Goal: Transaction & Acquisition: Book appointment/travel/reservation

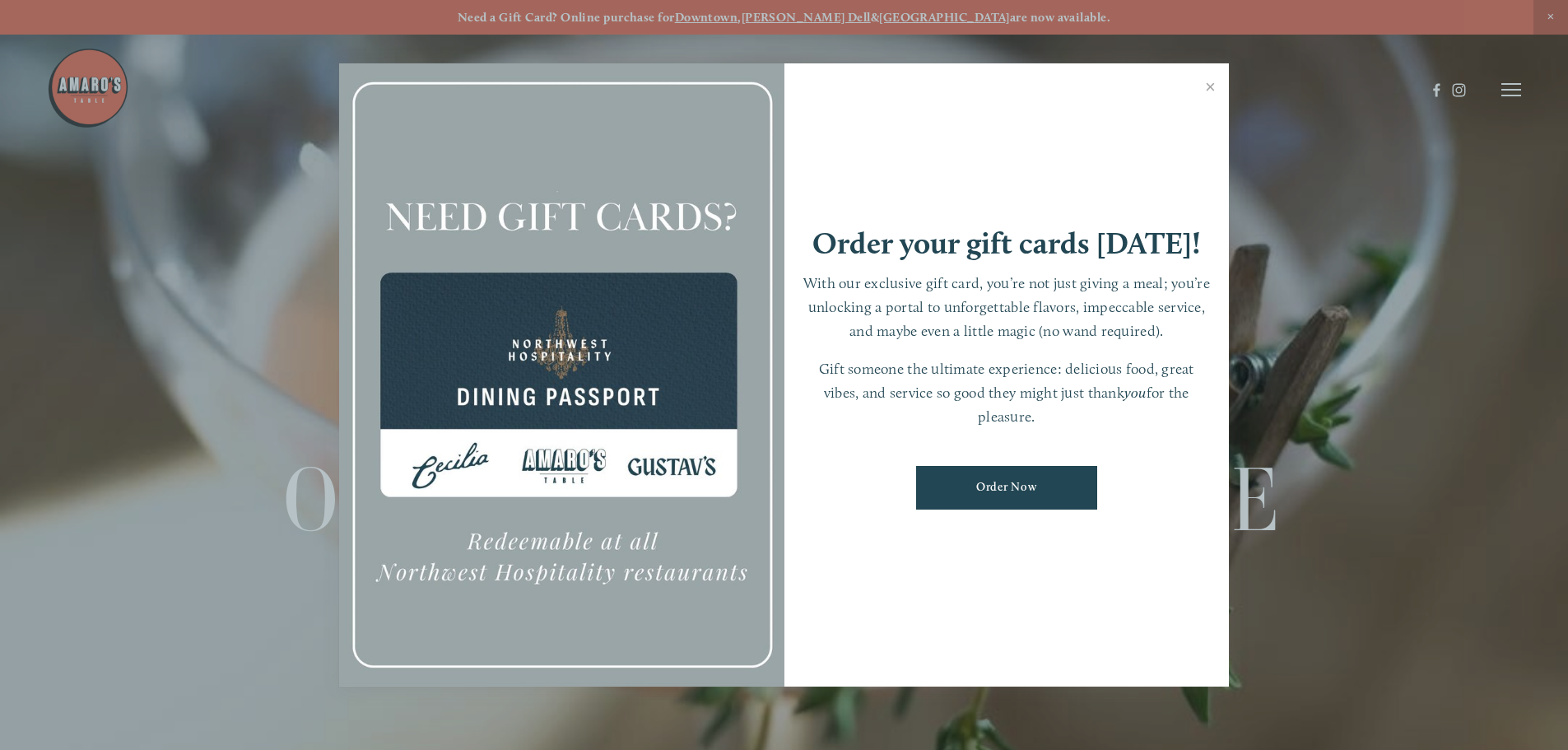
click at [1517, 79] on div at bounding box center [784, 375] width 1568 height 750
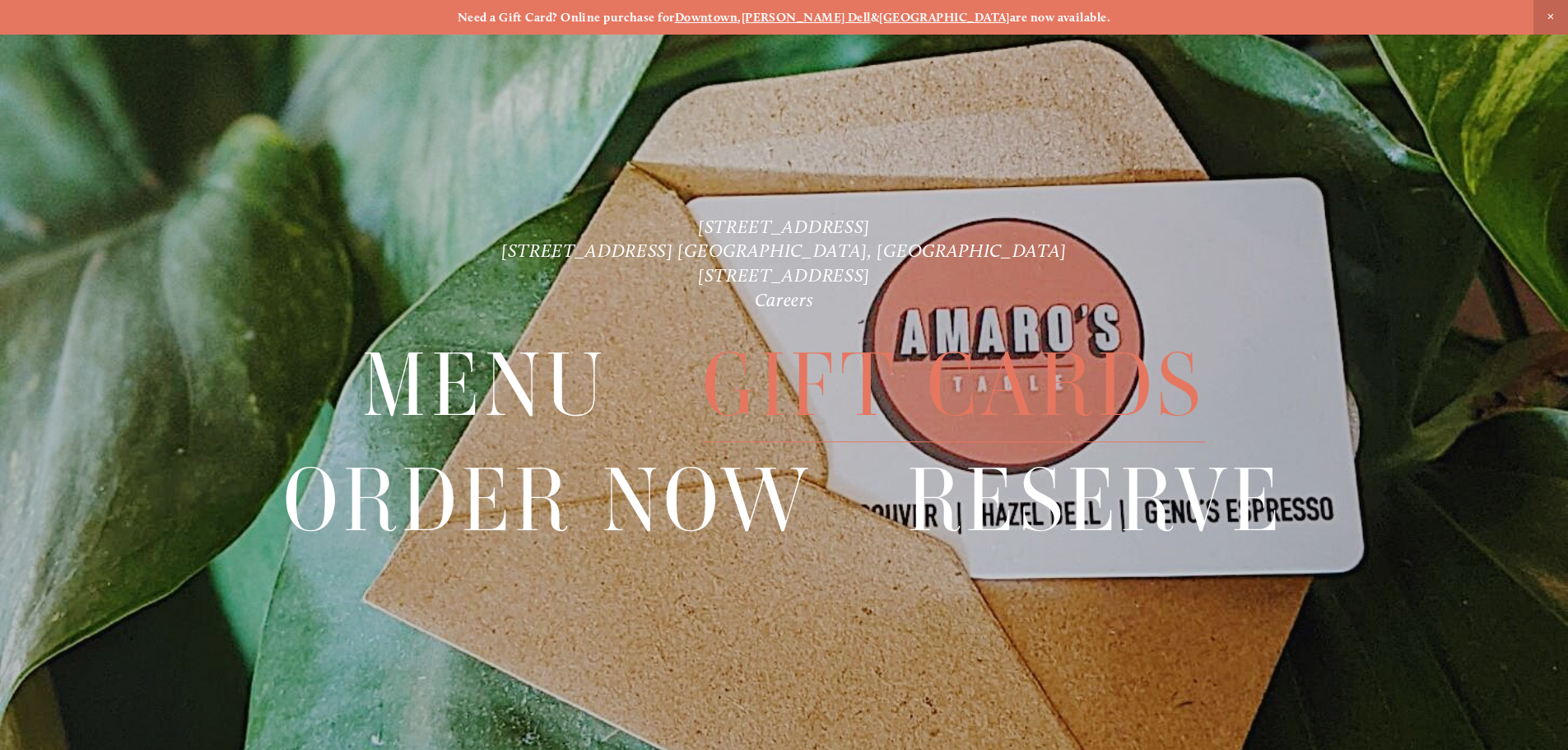
scroll to position [35, 0]
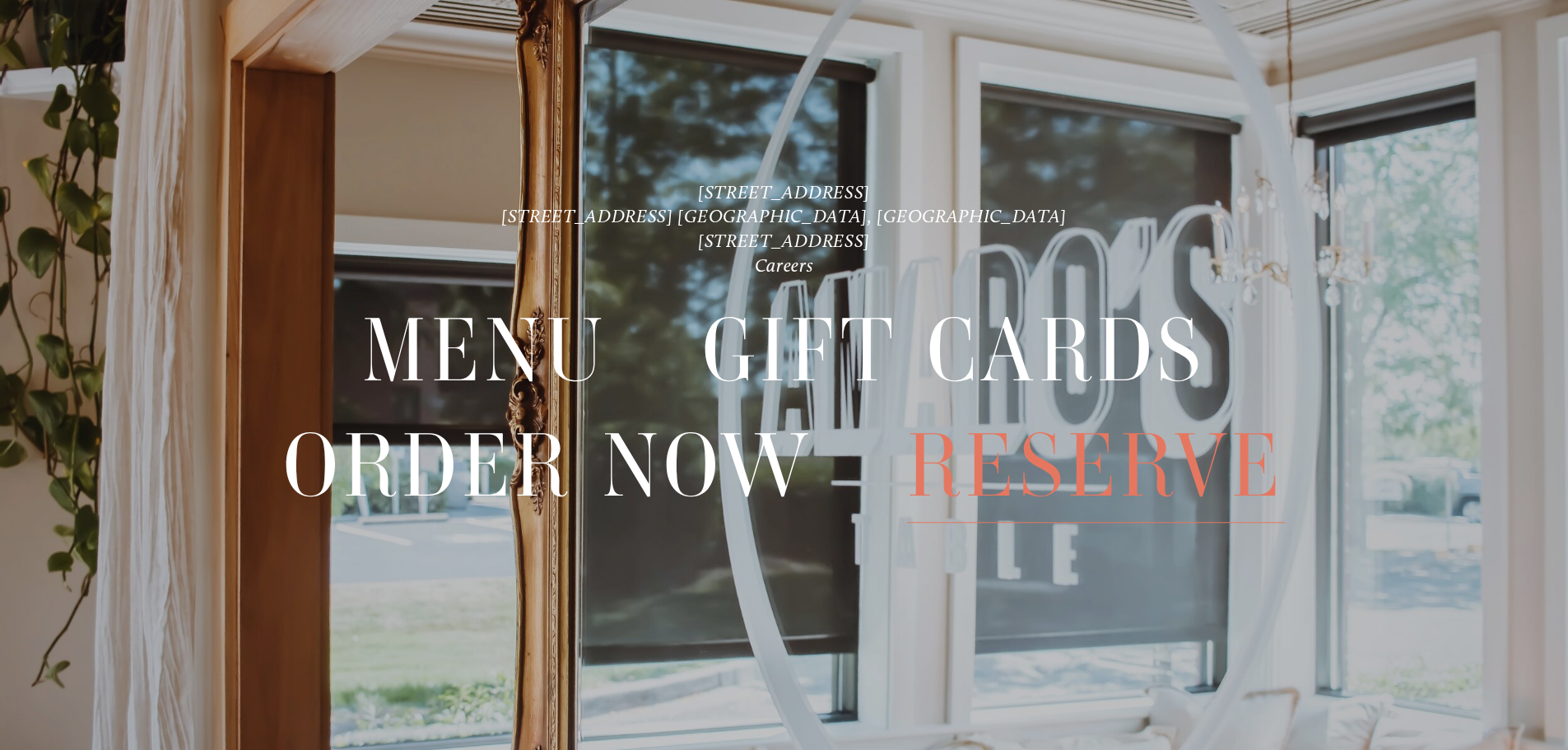
click at [1053, 459] on span "Reserve" at bounding box center [1097, 466] width 378 height 114
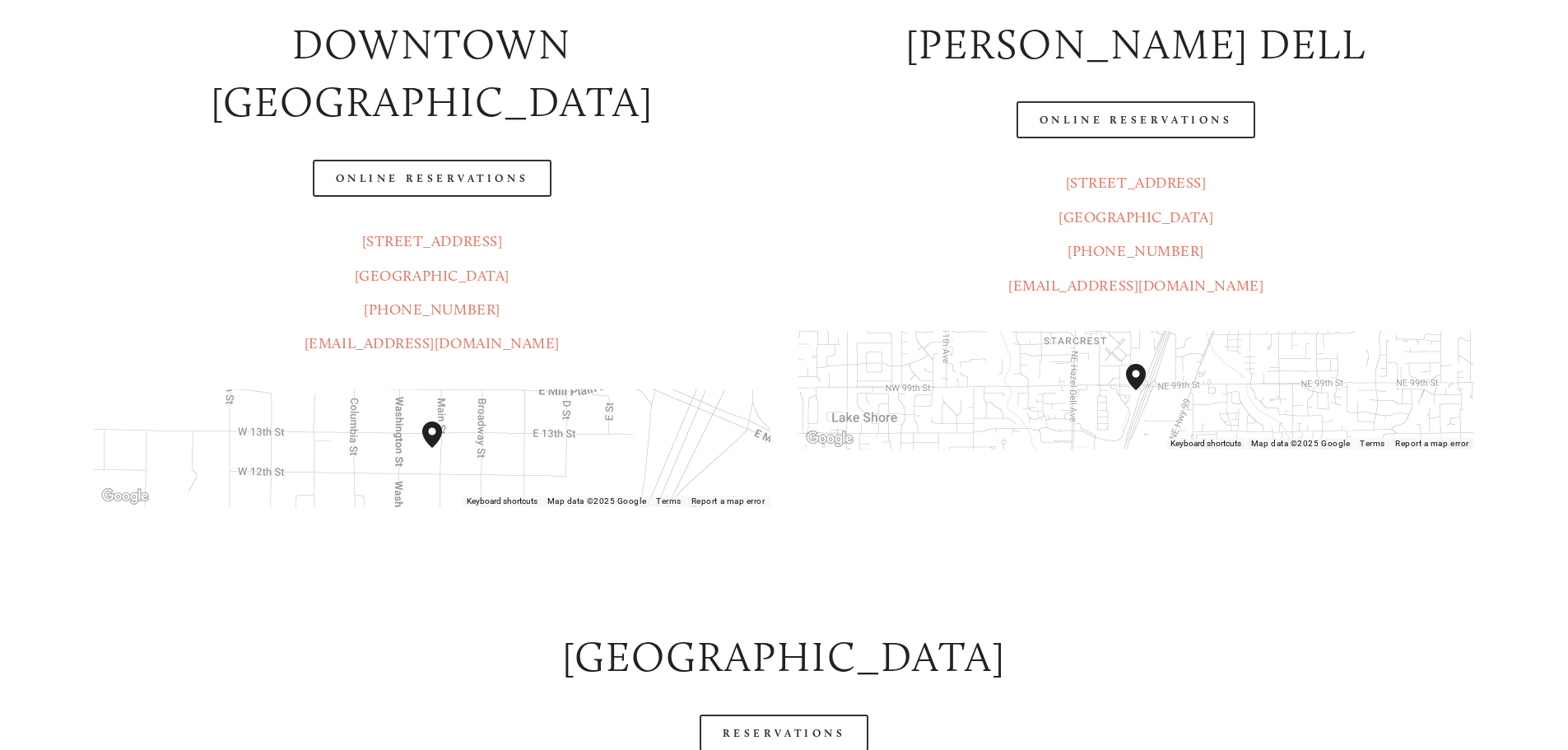
scroll to position [659, 0]
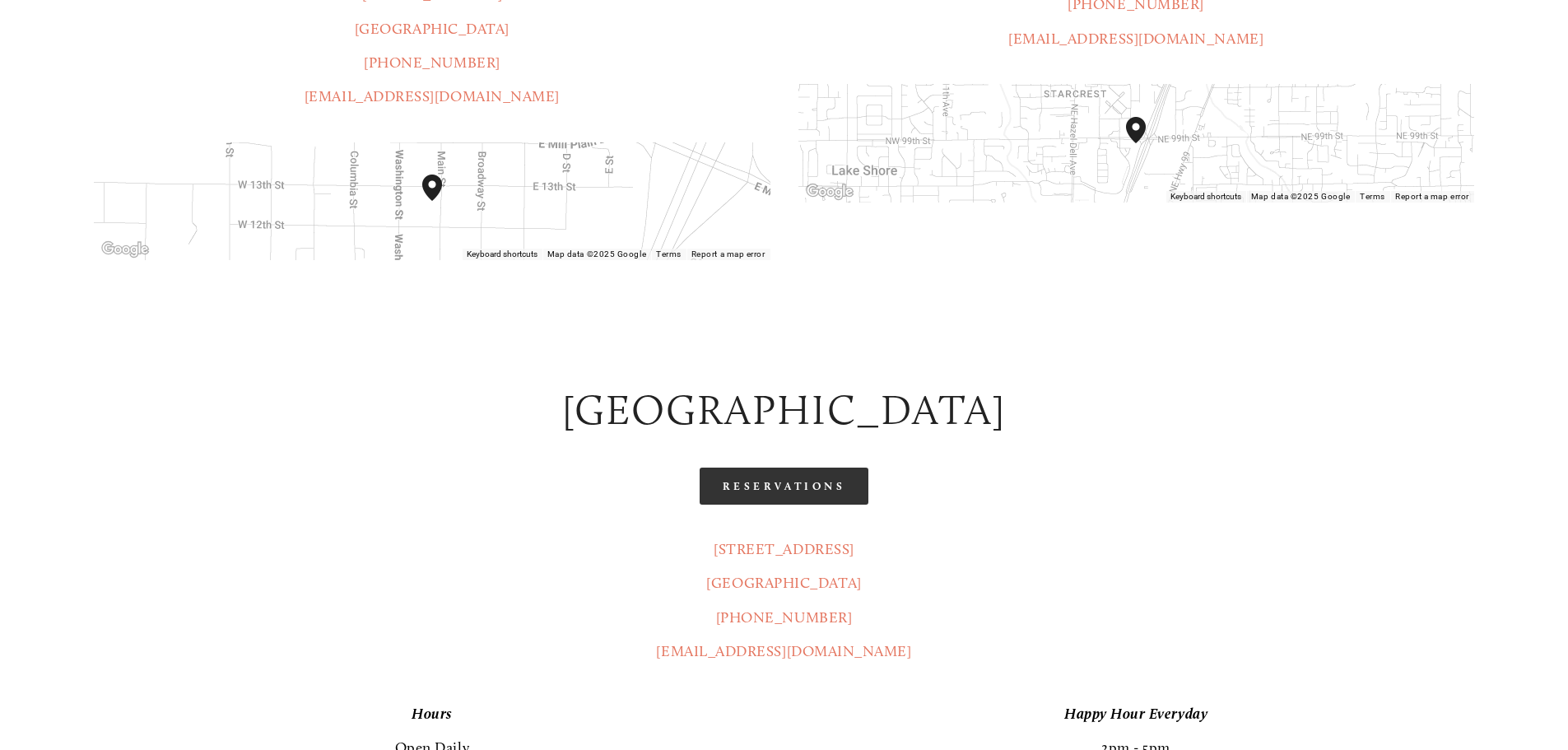
click at [806, 468] on link "Reservations" at bounding box center [784, 486] width 169 height 37
